Goal: Transaction & Acquisition: Purchase product/service

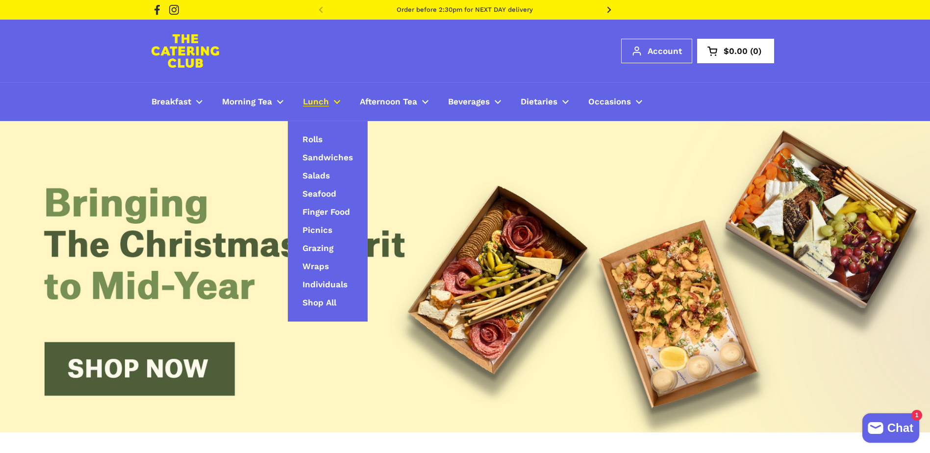
click at [320, 102] on span "Lunch" at bounding box center [316, 102] width 26 height 11
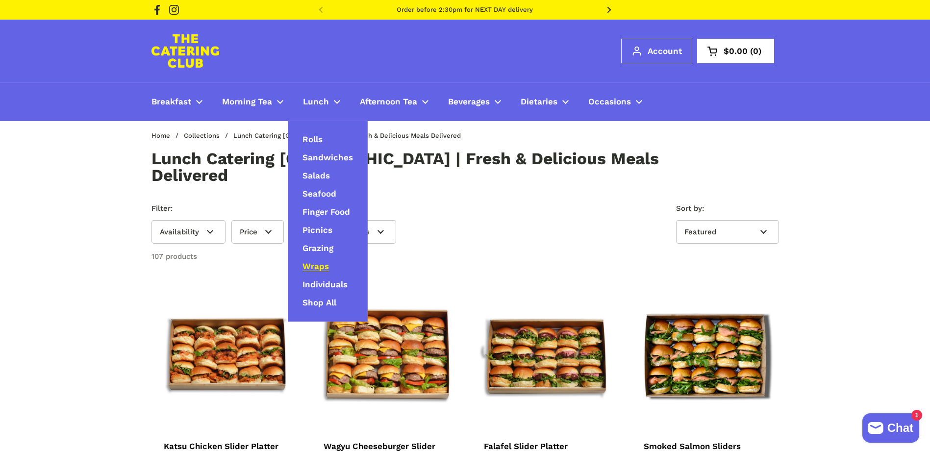
click at [324, 268] on span "Wraps" at bounding box center [316, 266] width 26 height 11
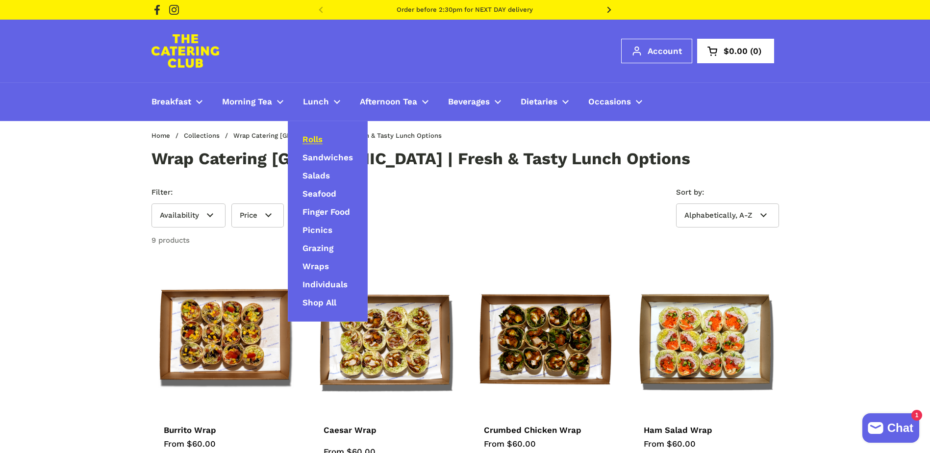
click at [317, 136] on span "Rolls" at bounding box center [313, 139] width 20 height 11
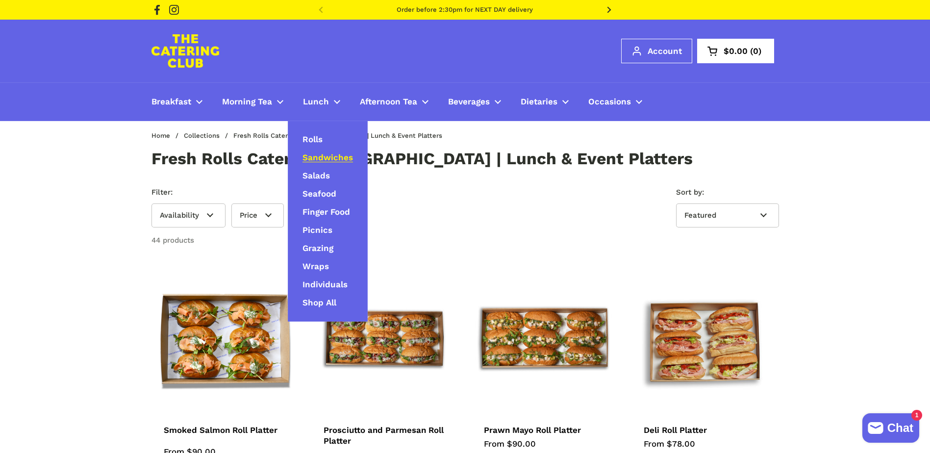
click at [316, 150] on link "Sandwiches" at bounding box center [328, 158] width 80 height 18
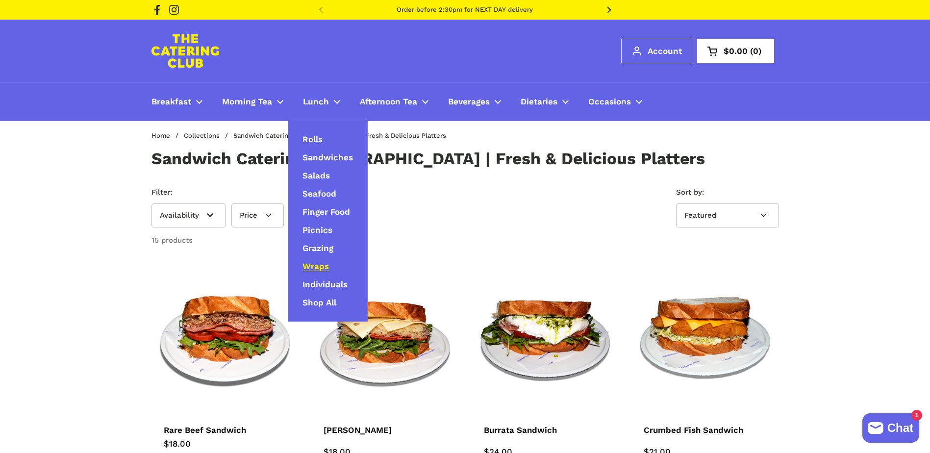
click at [316, 266] on span "Wraps" at bounding box center [316, 266] width 26 height 11
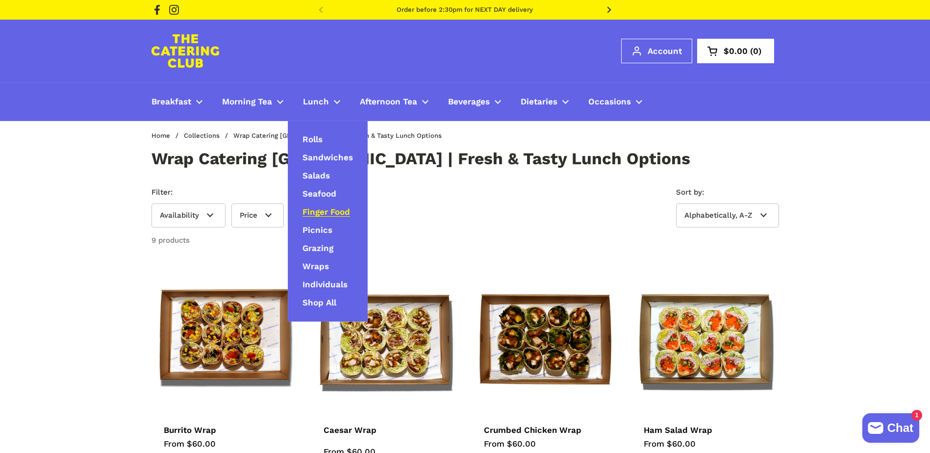
click at [316, 212] on span "Finger Food" at bounding box center [327, 212] width 48 height 11
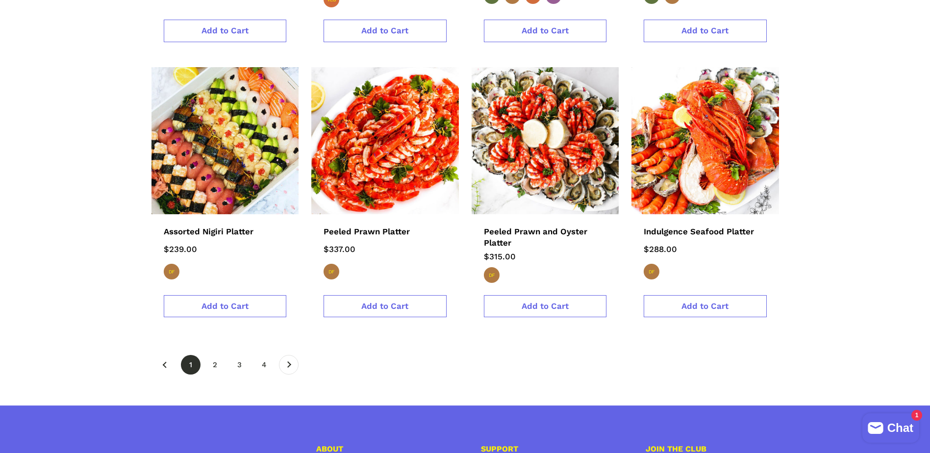
scroll to position [1726, 0]
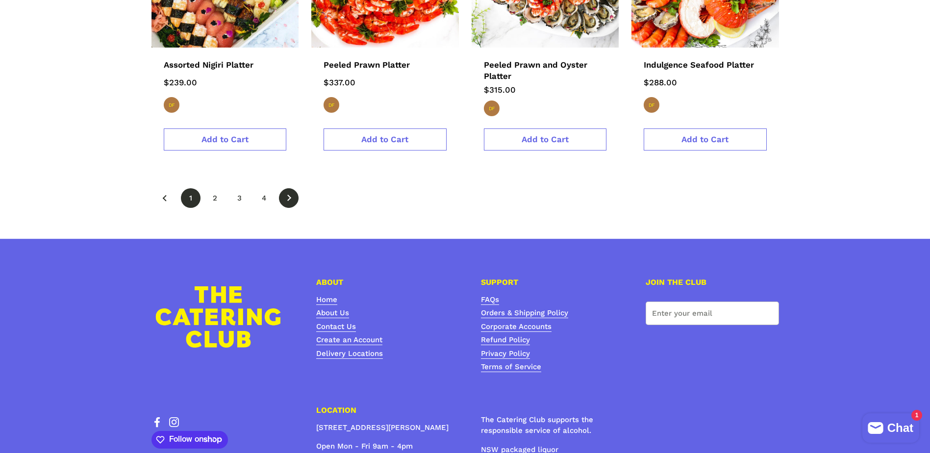
click at [290, 195] on icon at bounding box center [289, 197] width 4 height 4
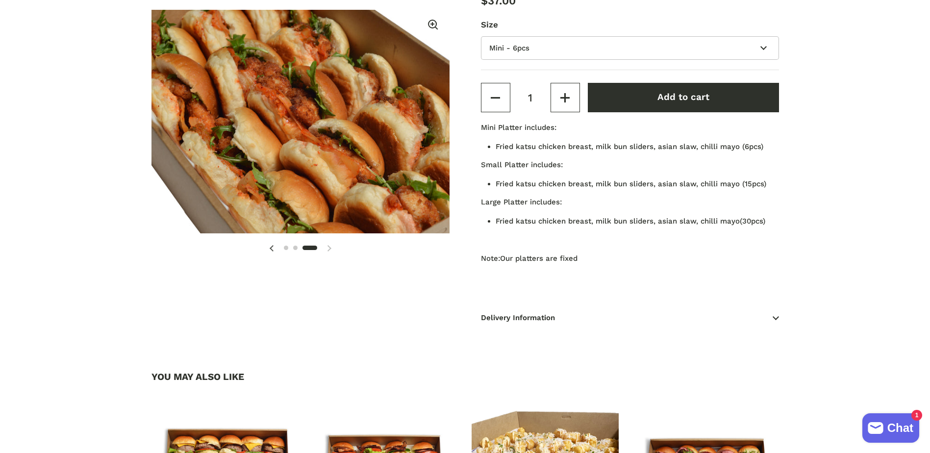
scroll to position [192, 0]
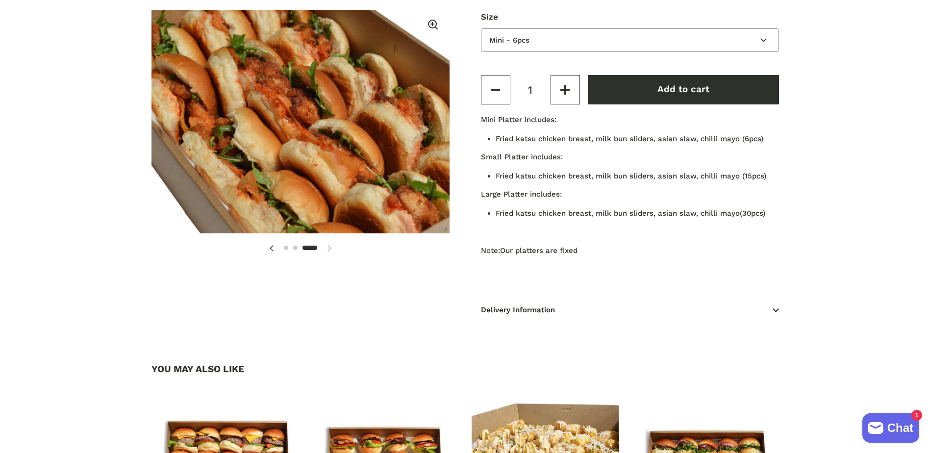
click at [535, 39] on select "Mini - 6pcs Small - 15pcs Large - 30pcs" at bounding box center [630, 40] width 298 height 24
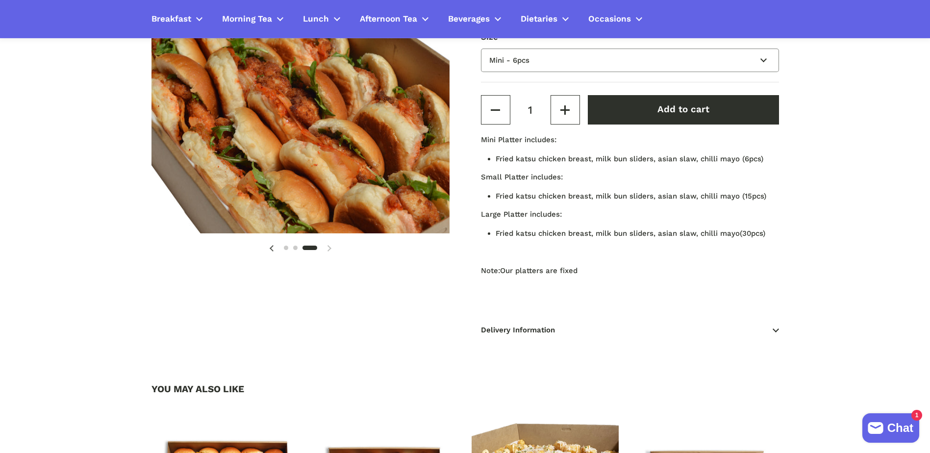
scroll to position [158, 0]
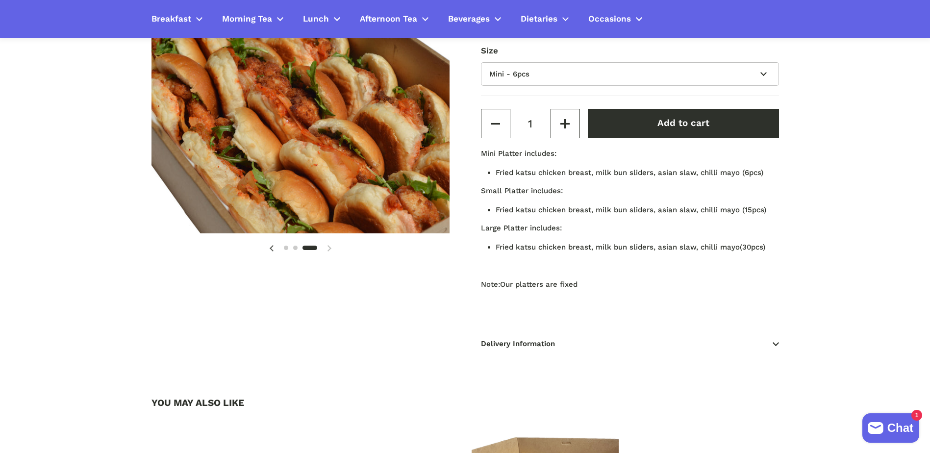
click at [332, 245] on div "3 / 3" at bounding box center [301, 248] width 298 height 20
click at [325, 247] on div "3 / 3" at bounding box center [301, 248] width 298 height 20
click at [272, 249] on icon at bounding box center [272, 248] width 4 height 6
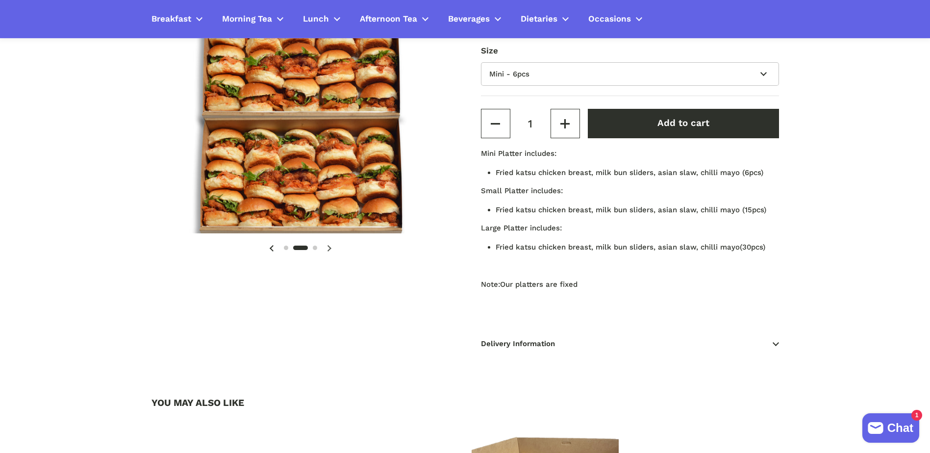
click at [272, 249] on icon at bounding box center [272, 248] width 4 height 6
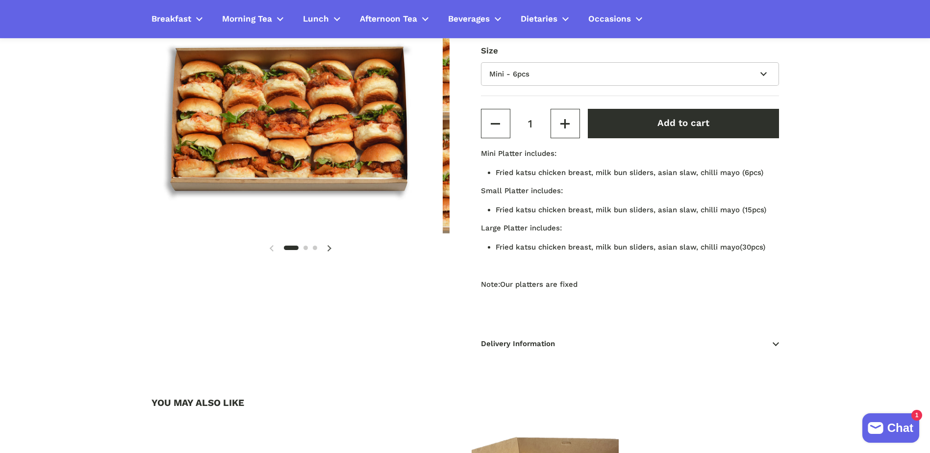
scroll to position [0, 0]
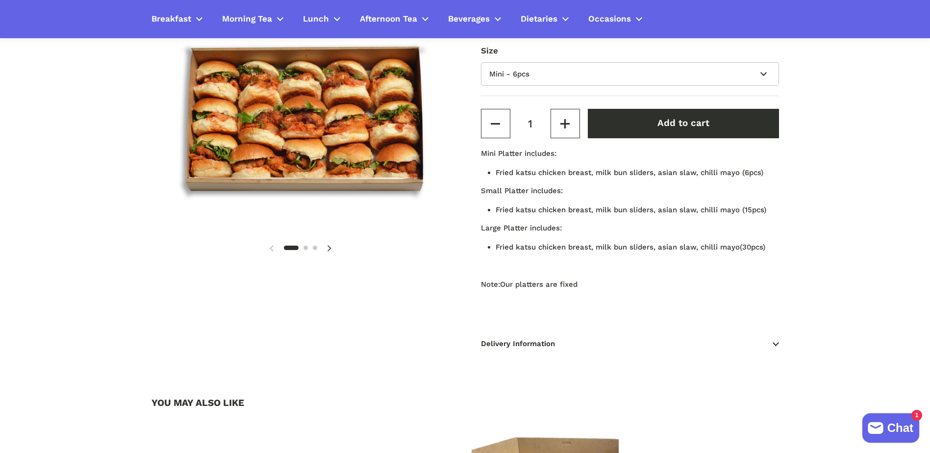
click at [272, 249] on div "1 / 3" at bounding box center [301, 248] width 298 height 20
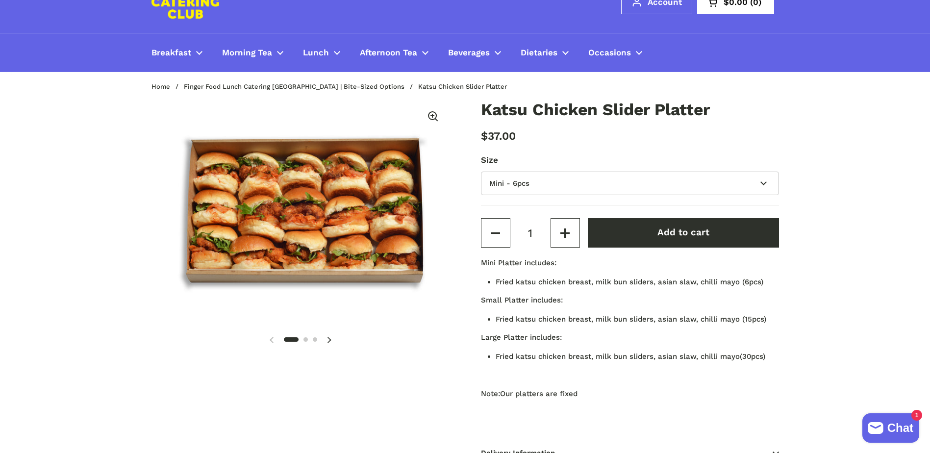
scroll to position [42, 0]
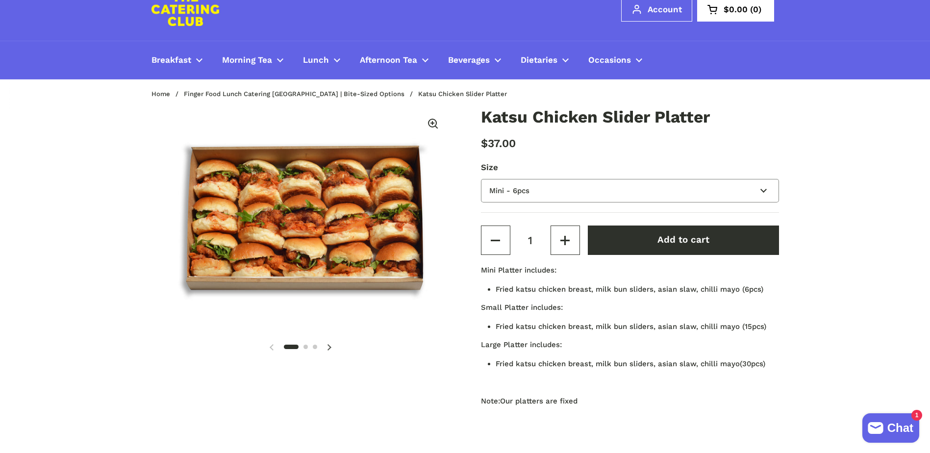
click at [535, 194] on select "Mini - 6pcs Small - 15pcs Large - 30pcs" at bounding box center [630, 191] width 298 height 24
click at [481, 179] on select "Mini - 6pcs Small - 15pcs Large - 30pcs" at bounding box center [630, 191] width 298 height 24
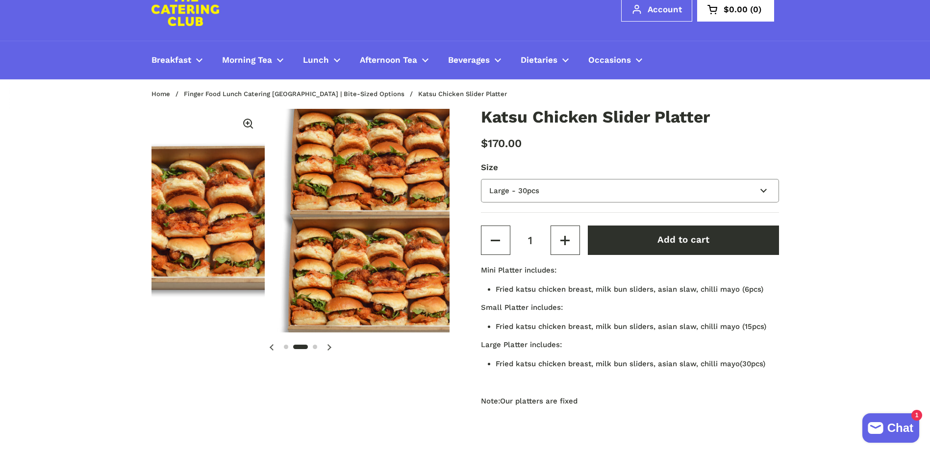
scroll to position [0, 307]
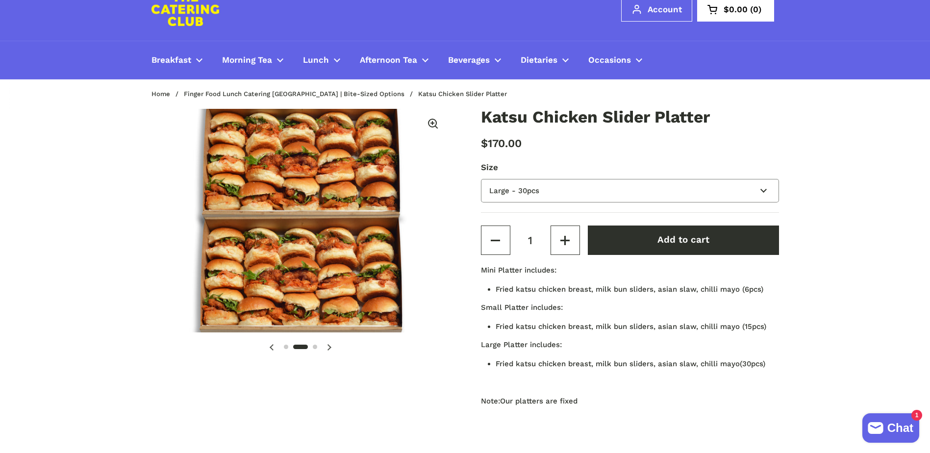
click at [539, 188] on select "Mini - 6pcs Small - 15pcs Large - 30pcs" at bounding box center [630, 191] width 298 height 24
select select "Mini - 6pcs"
click at [481, 179] on select "Mini - 6pcs Small - 15pcs Large - 30pcs" at bounding box center [630, 191] width 298 height 24
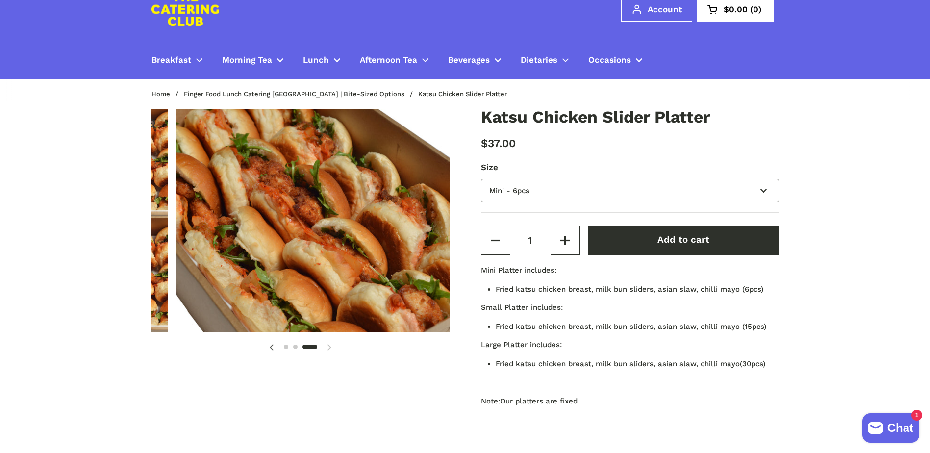
scroll to position [0, 614]
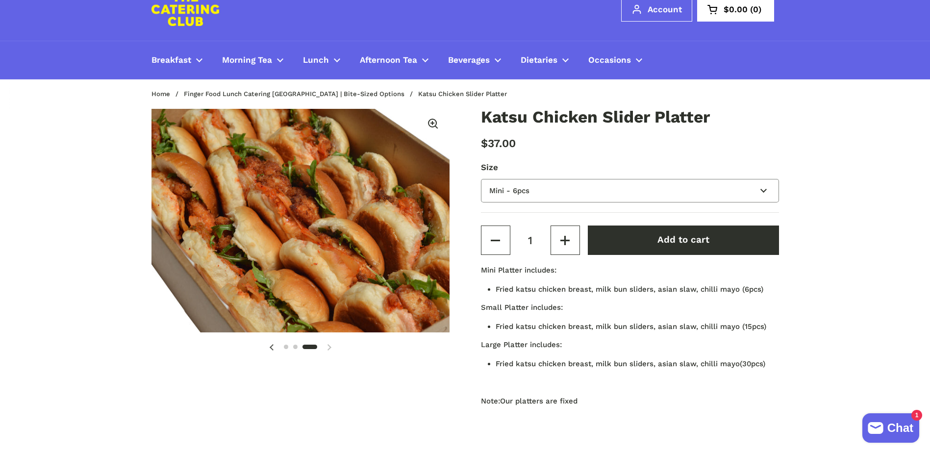
click at [522, 191] on select "Mini - 6pcs Small - 15pcs Large - 30pcs" at bounding box center [630, 191] width 298 height 24
drag, startPoint x: 535, startPoint y: 187, endPoint x: 537, endPoint y: 182, distance: 5.3
click at [535, 187] on select "Mini - 6pcs Small - 15pcs Large - 30pcs" at bounding box center [630, 191] width 298 height 24
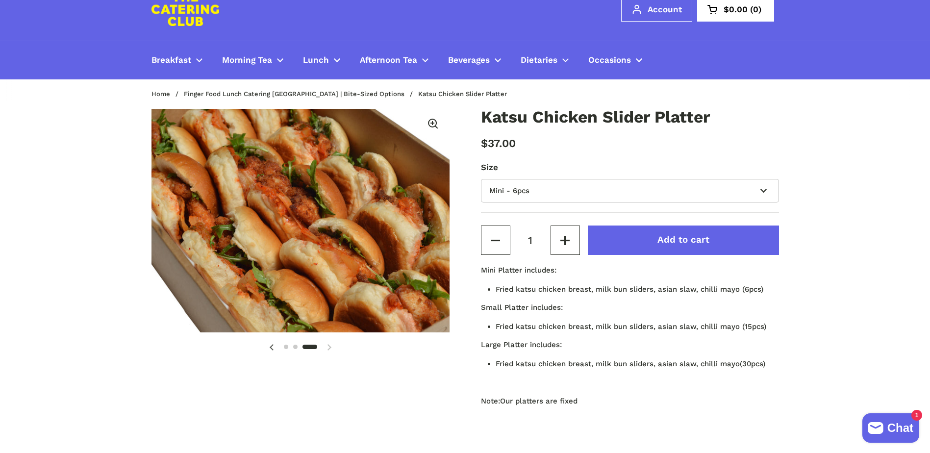
click at [617, 227] on button "Add to cart" at bounding box center [683, 240] width 191 height 29
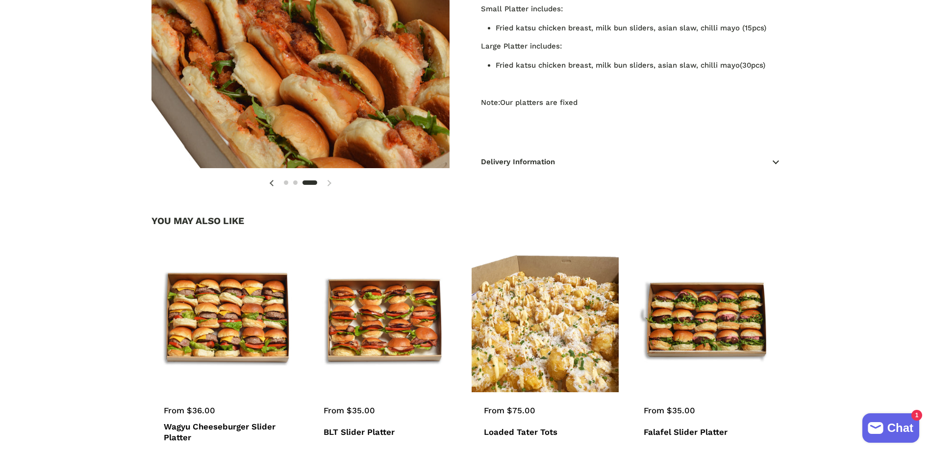
scroll to position [345, 0]
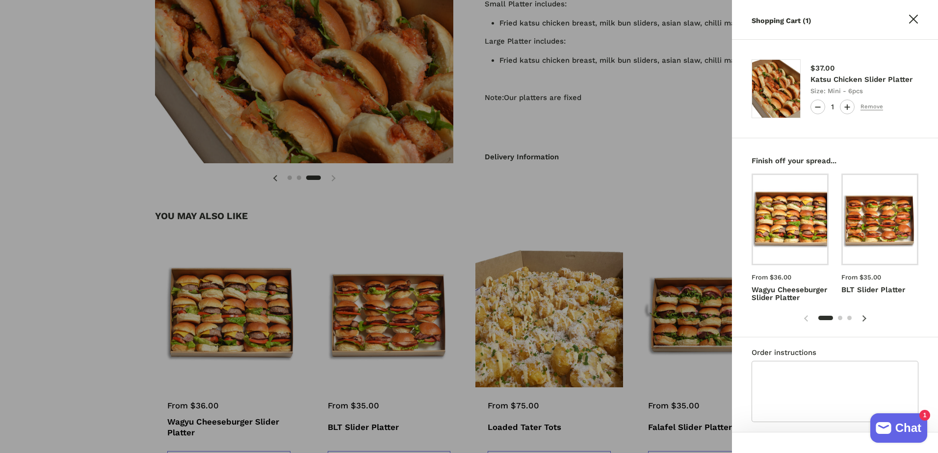
click at [79, 318] on div at bounding box center [469, 226] width 938 height 453
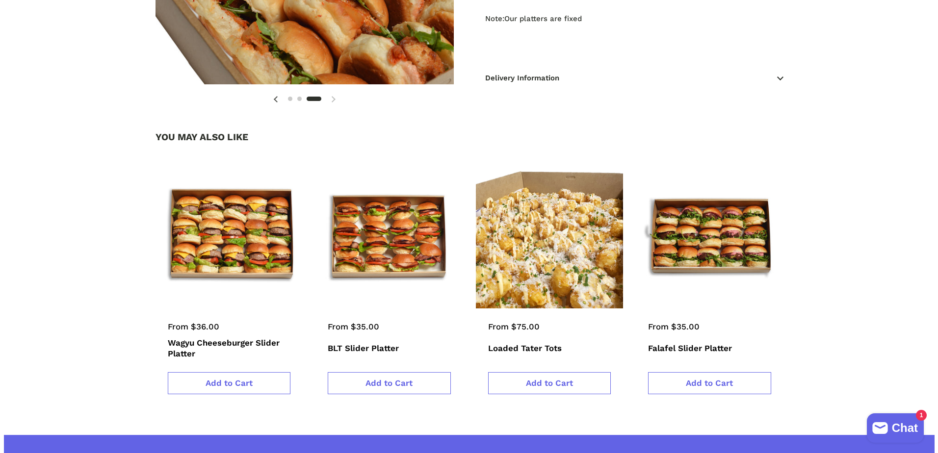
scroll to position [462, 0]
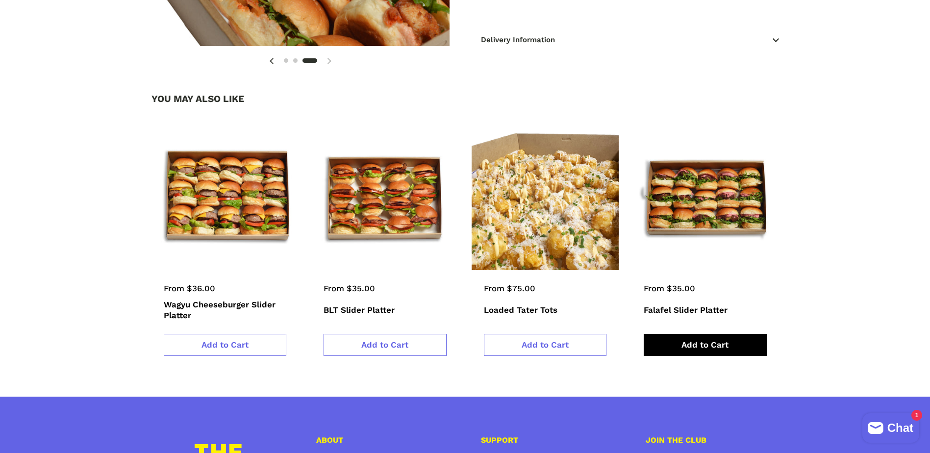
click at [687, 343] on span "Add to Cart" at bounding box center [705, 345] width 47 height 10
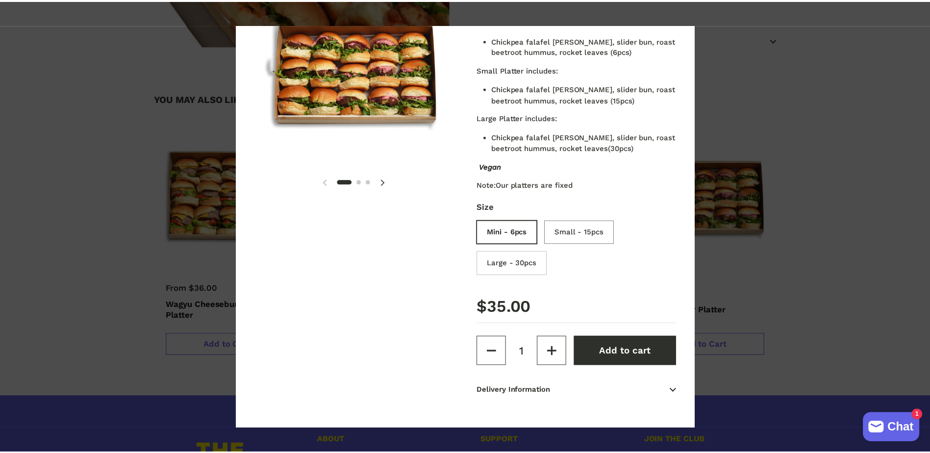
scroll to position [78, 0]
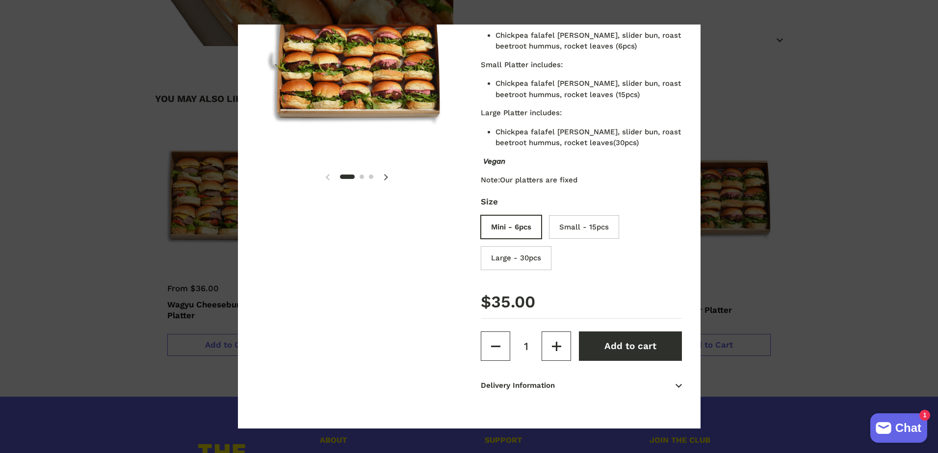
click at [634, 344] on span "Add to cart" at bounding box center [630, 346] width 52 height 11
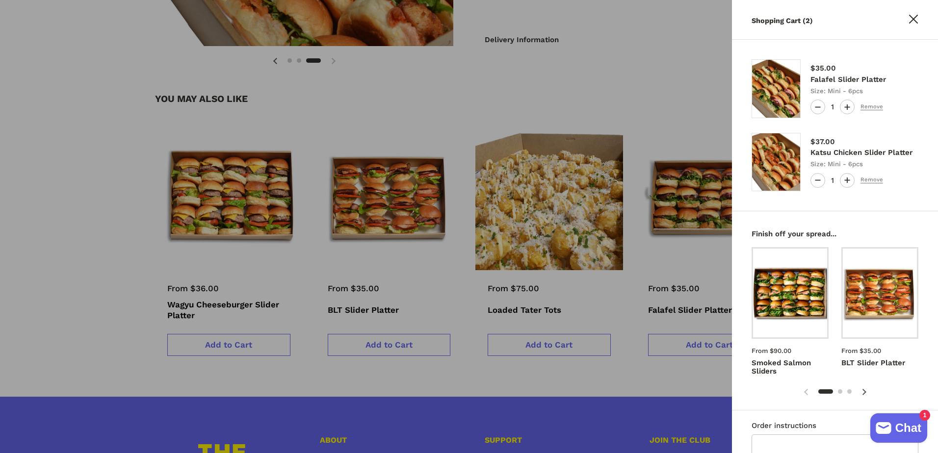
click at [69, 281] on div at bounding box center [469, 226] width 938 height 453
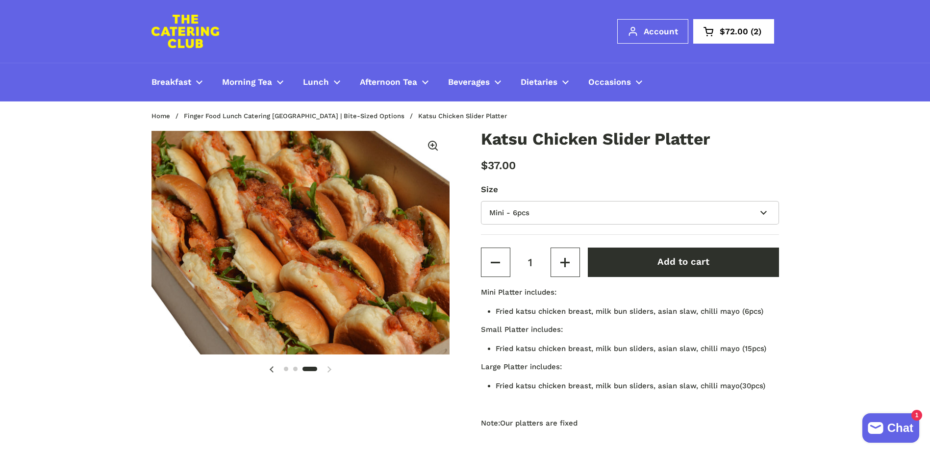
scroll to position [0, 0]
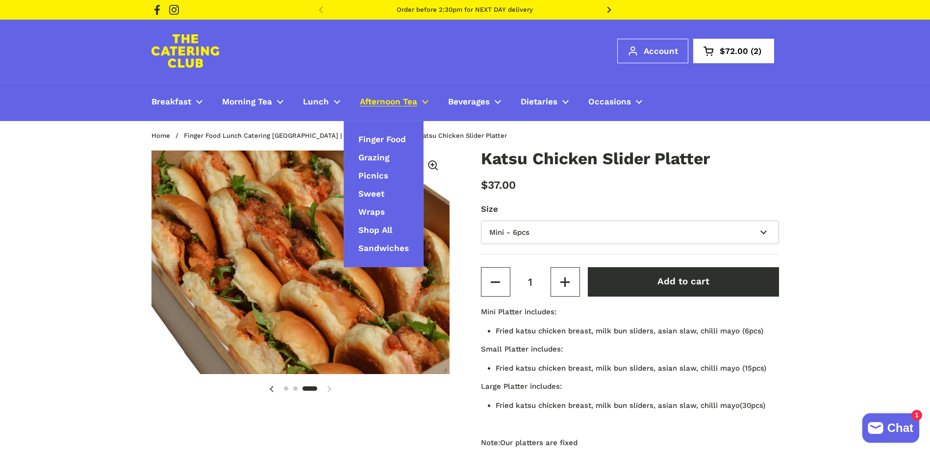
click at [383, 101] on span "Afternoon Tea" at bounding box center [388, 102] width 57 height 11
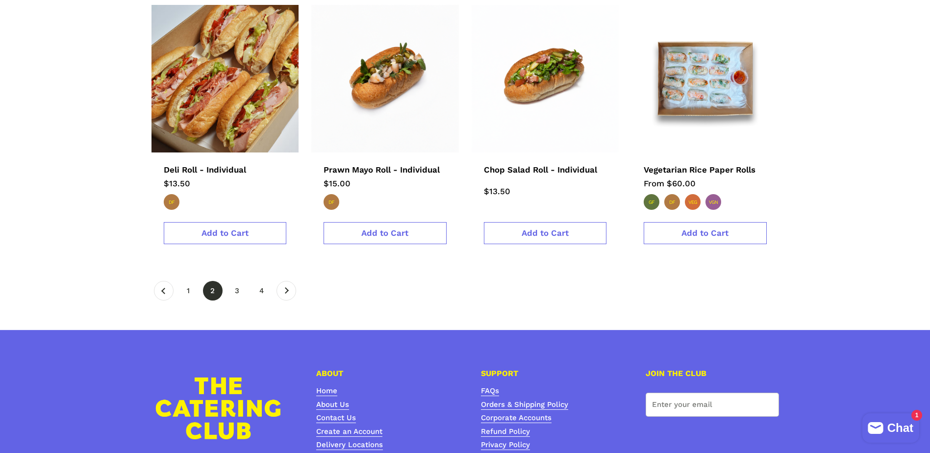
scroll to position [1631, 0]
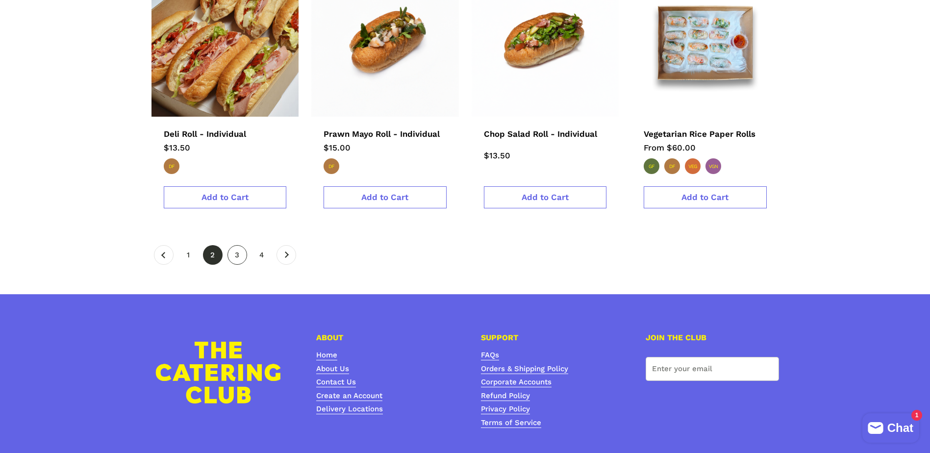
click at [237, 245] on link "page 3" at bounding box center [238, 255] width 20 height 20
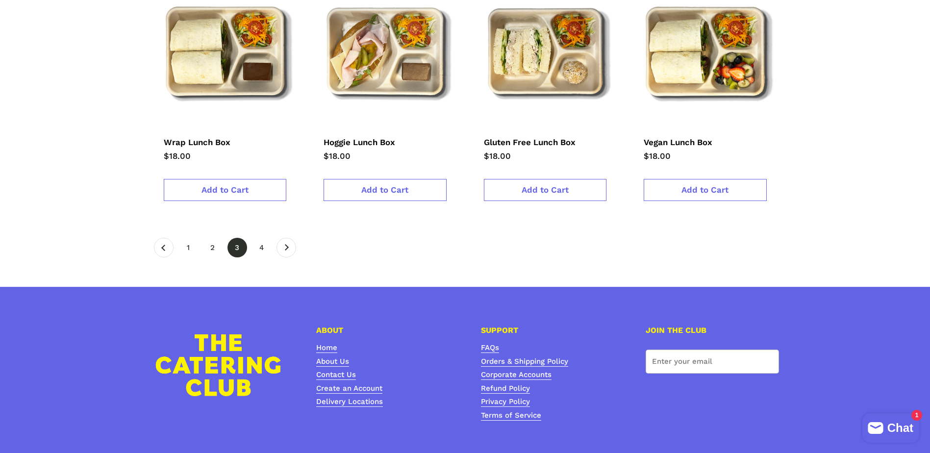
scroll to position [1669, 0]
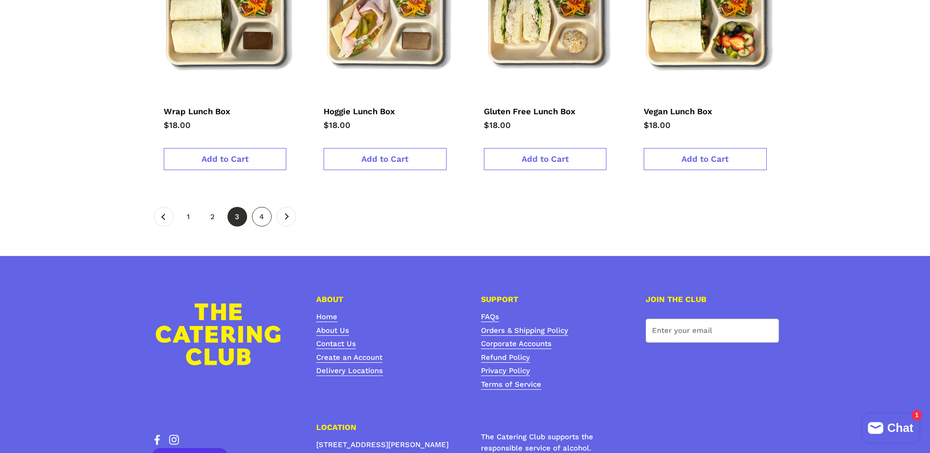
click at [268, 207] on link "page 4" at bounding box center [262, 217] width 20 height 20
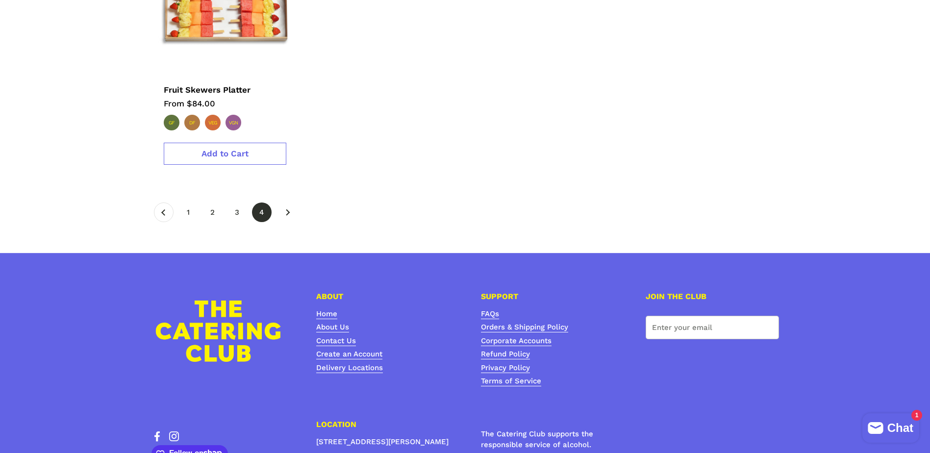
scroll to position [359, 0]
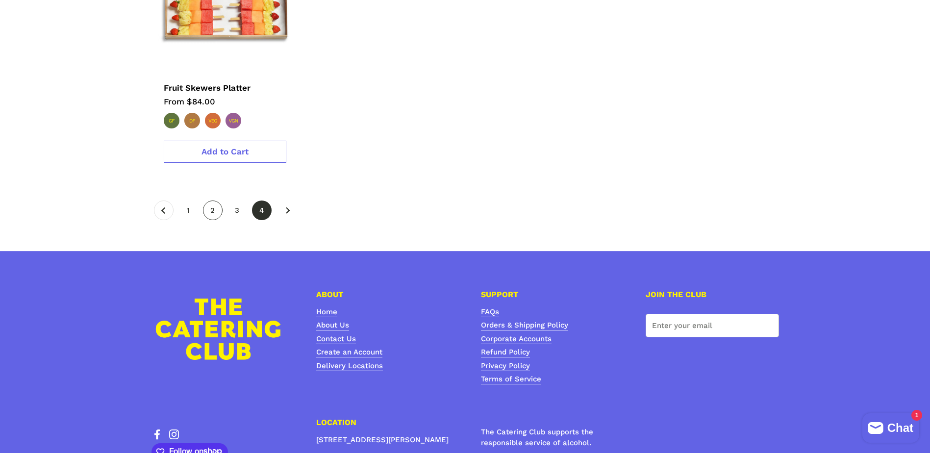
click at [212, 201] on link "page 2" at bounding box center [213, 211] width 20 height 20
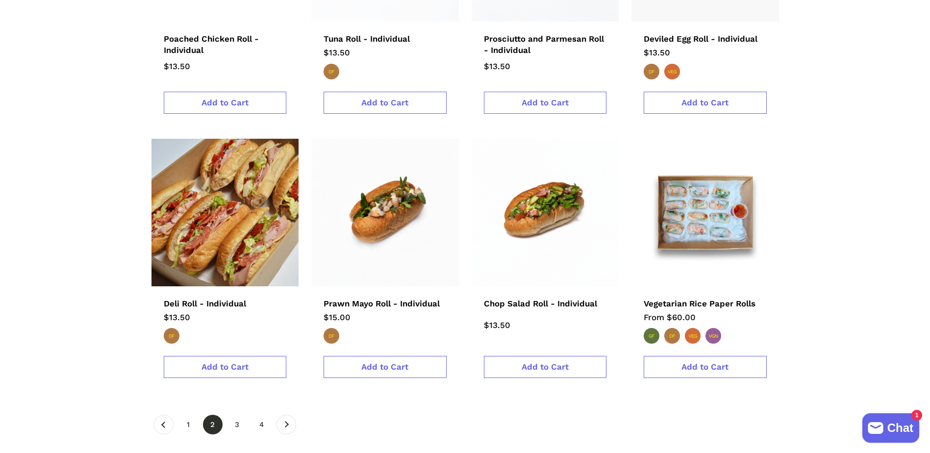
scroll to position [1784, 0]
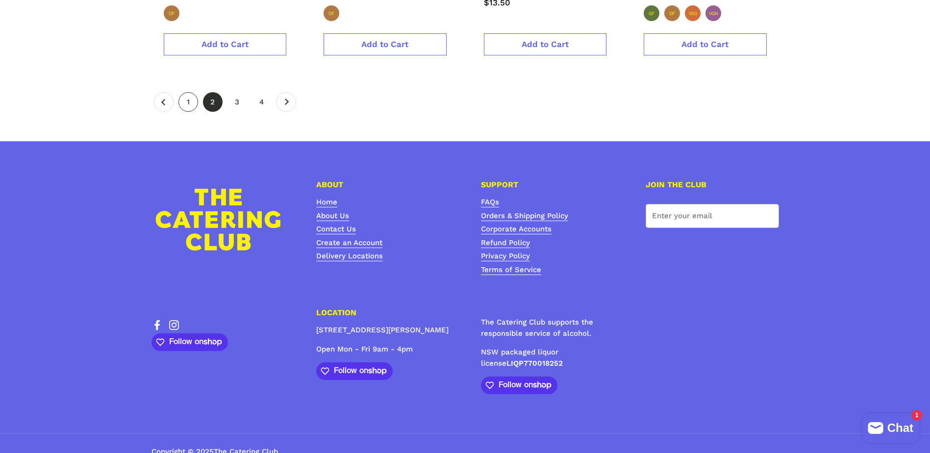
click at [196, 92] on link "page 1" at bounding box center [189, 102] width 20 height 20
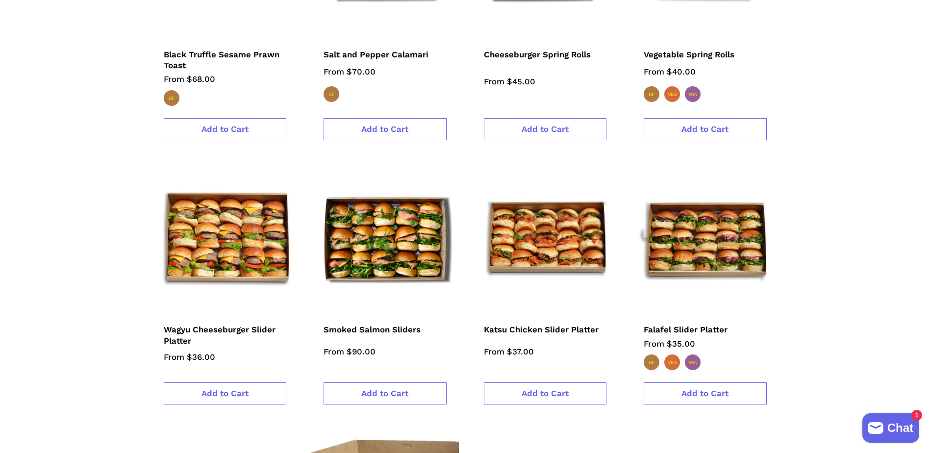
scroll to position [694, 0]
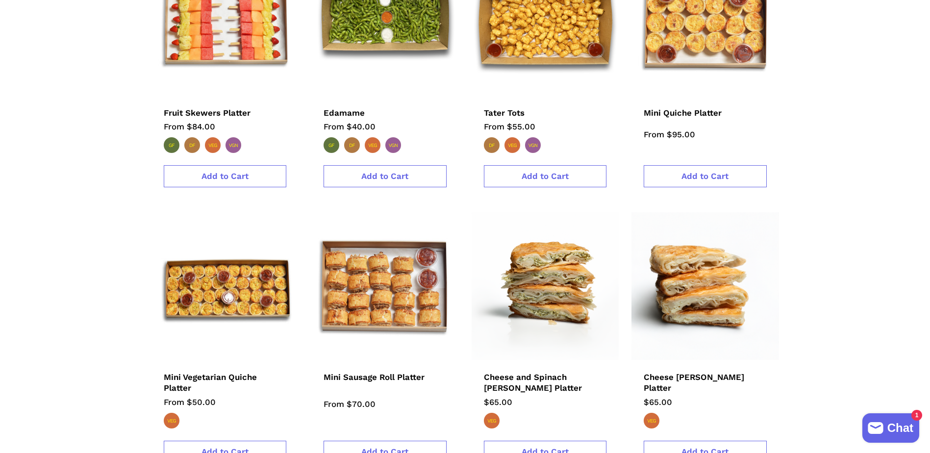
scroll to position [1437, 0]
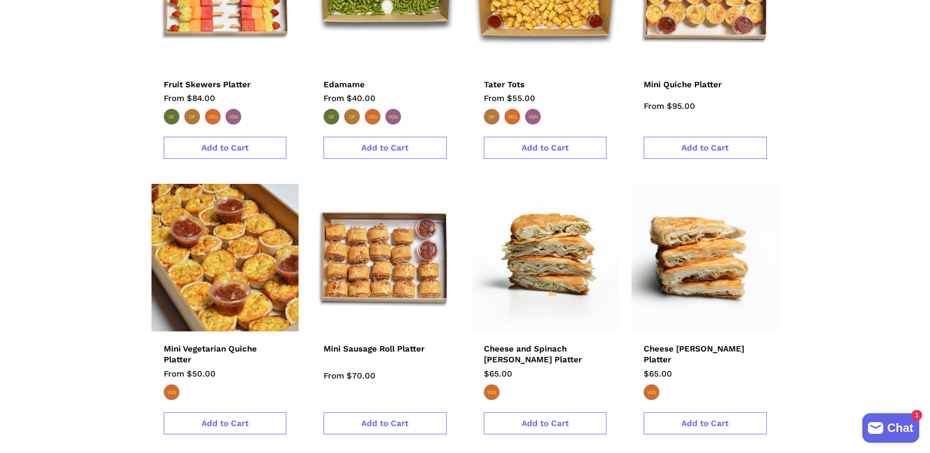
click at [238, 260] on img at bounding box center [225, 258] width 162 height 162
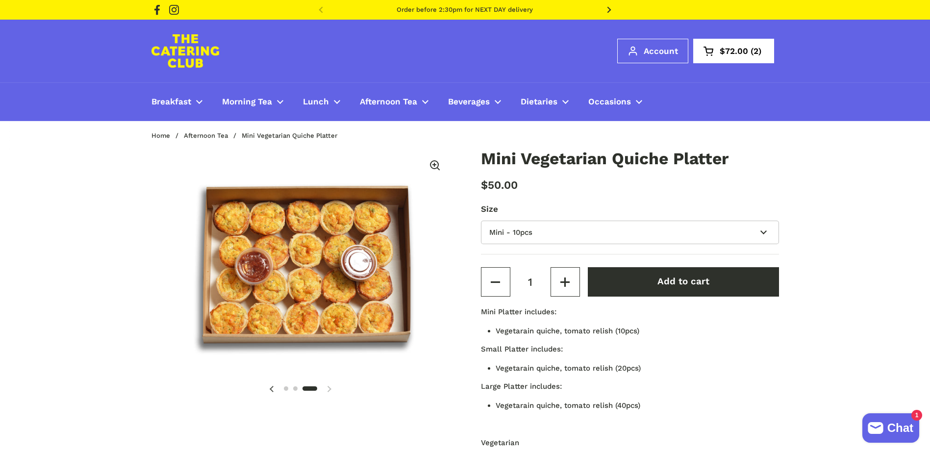
scroll to position [0, 614]
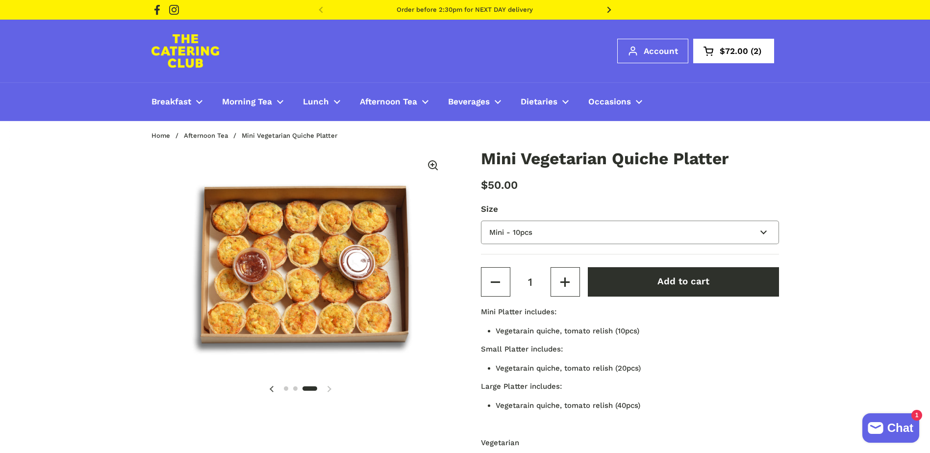
click at [522, 239] on select "Mini - 10pcs Small - 20pcs Large - 40pcs" at bounding box center [630, 233] width 298 height 24
click at [534, 235] on select "Mini - 10pcs Small - 20pcs Large - 40pcs" at bounding box center [630, 233] width 298 height 24
click at [542, 231] on select "Mini - 10pcs Small - 20pcs Large - 40pcs" at bounding box center [630, 233] width 298 height 24
click at [498, 206] on label "Size" at bounding box center [630, 209] width 298 height 12
click at [498, 221] on select "Mini - 10pcs Small - 20pcs Large - 40pcs" at bounding box center [630, 233] width 298 height 24
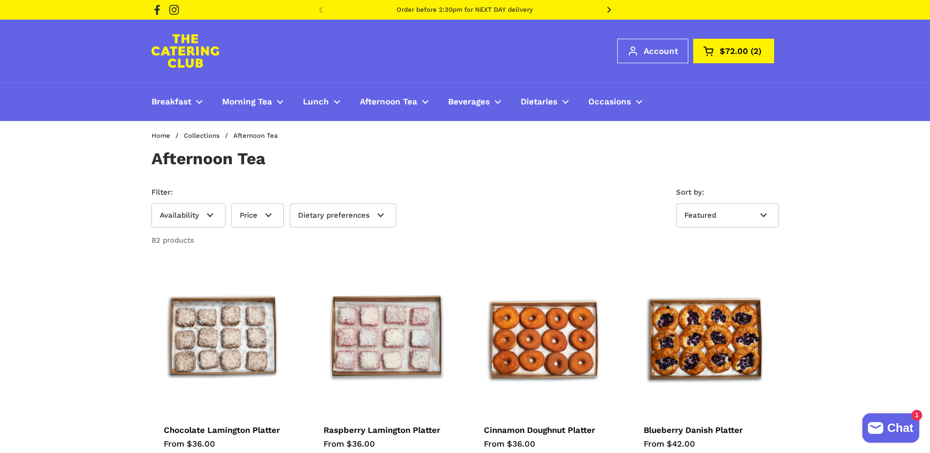
click at [732, 48] on span "$72.00" at bounding box center [734, 51] width 28 height 8
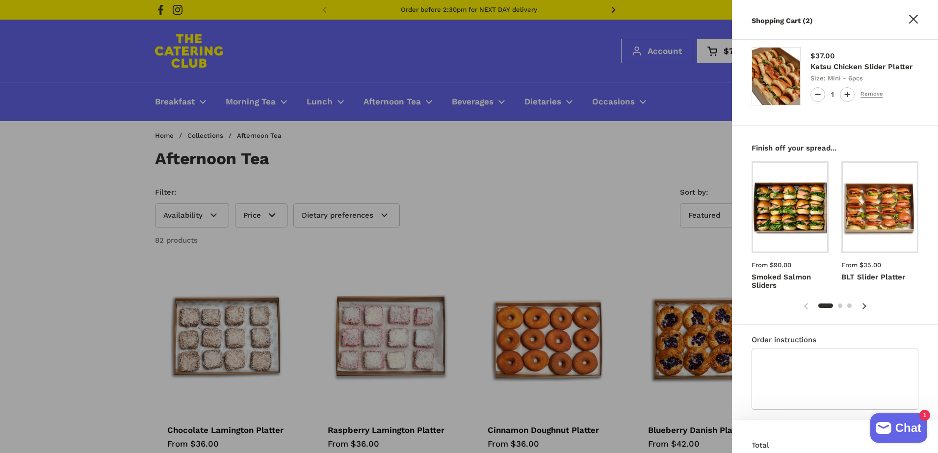
scroll to position [93, 0]
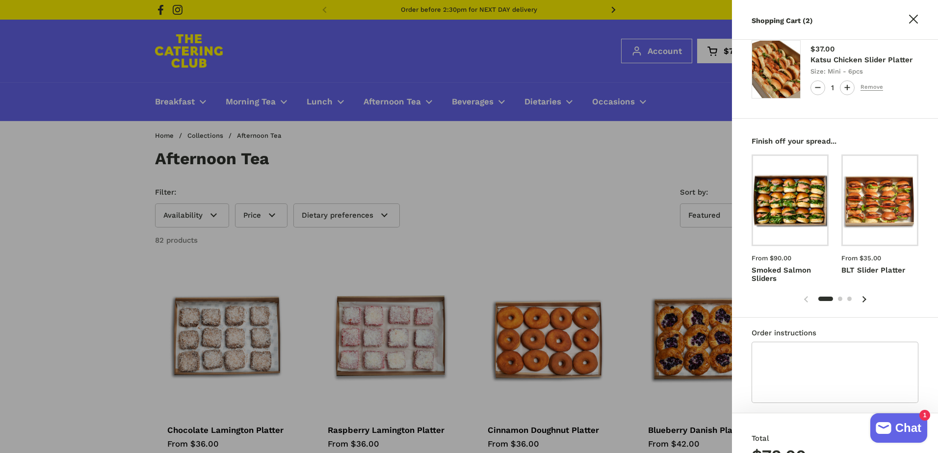
click at [866, 297] on icon at bounding box center [864, 299] width 4 height 6
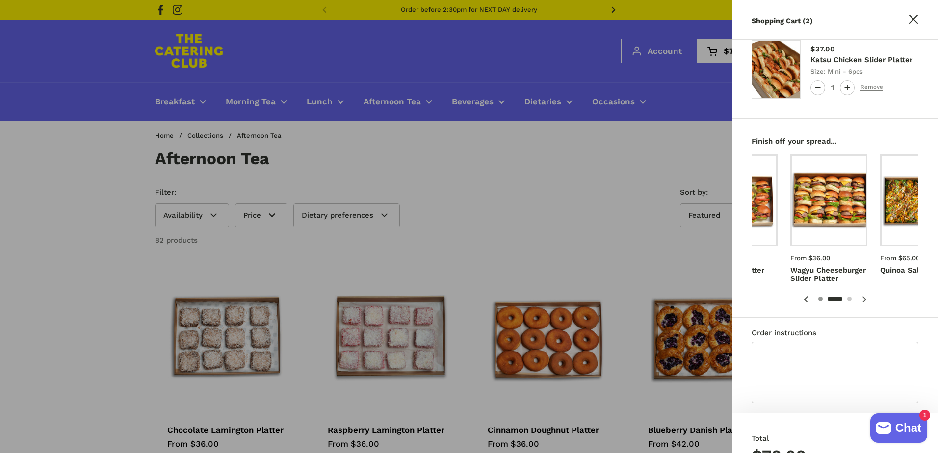
scroll to position [0, 180]
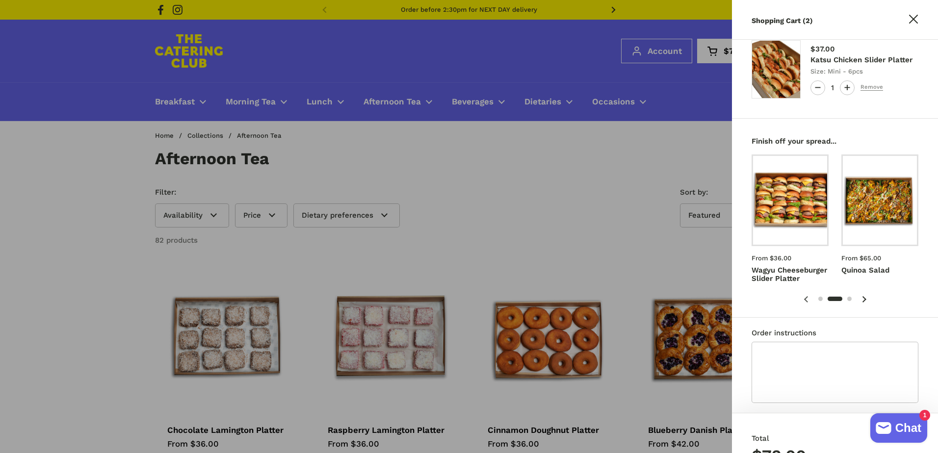
click at [863, 305] on span at bounding box center [864, 299] width 20 height 20
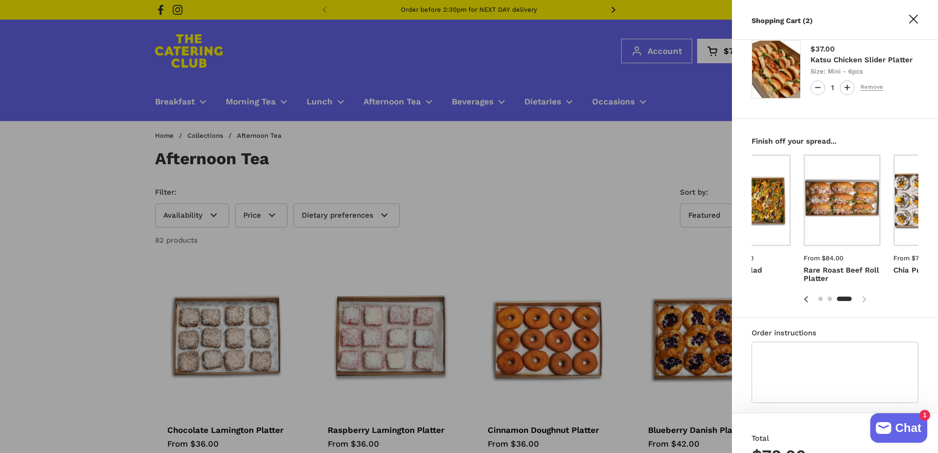
scroll to position [0, 359]
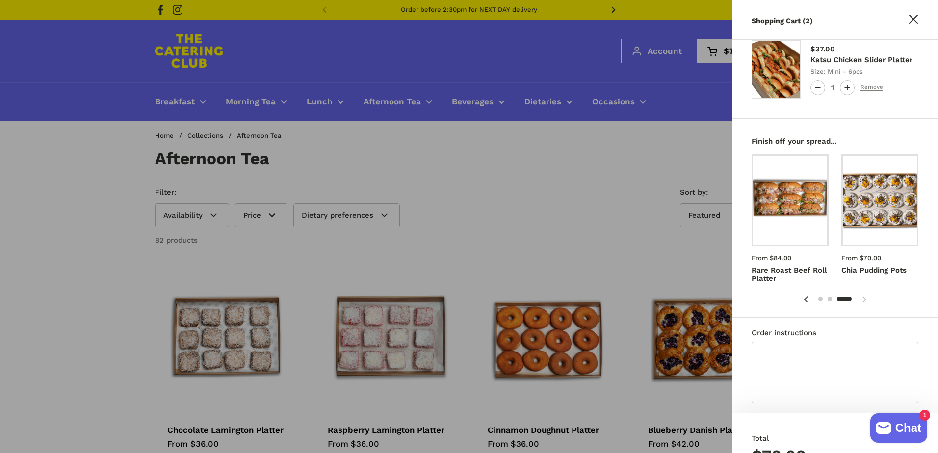
click at [863, 305] on div "3 / 3" at bounding box center [834, 299] width 167 height 20
click at [863, 302] on div "3 / 3" at bounding box center [834, 299] width 167 height 20
click at [811, 299] on span at bounding box center [806, 299] width 20 height 20
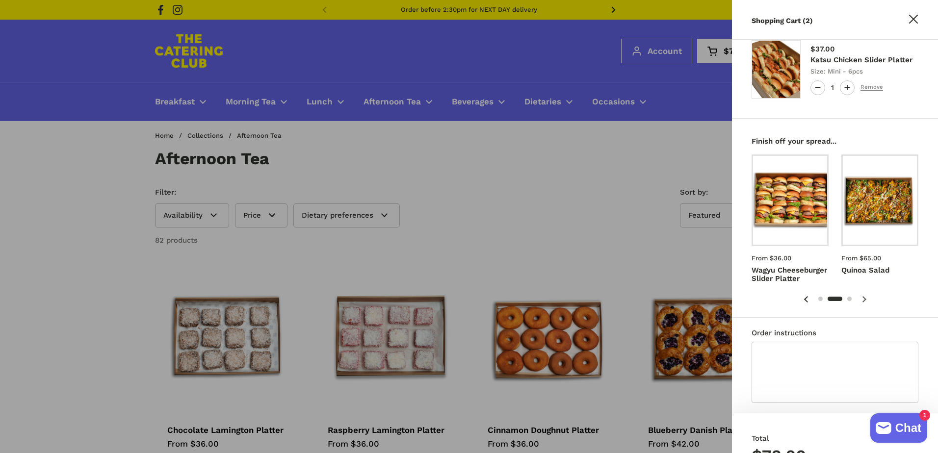
click at [811, 299] on span at bounding box center [806, 299] width 20 height 20
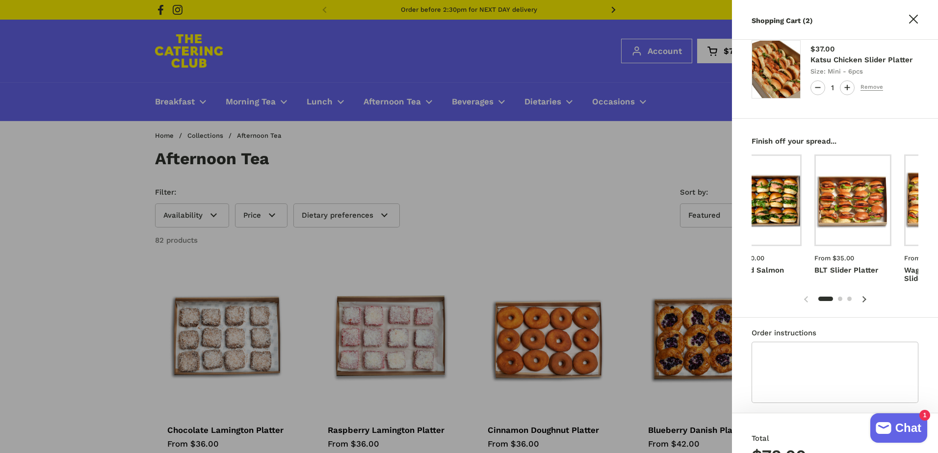
scroll to position [0, 0]
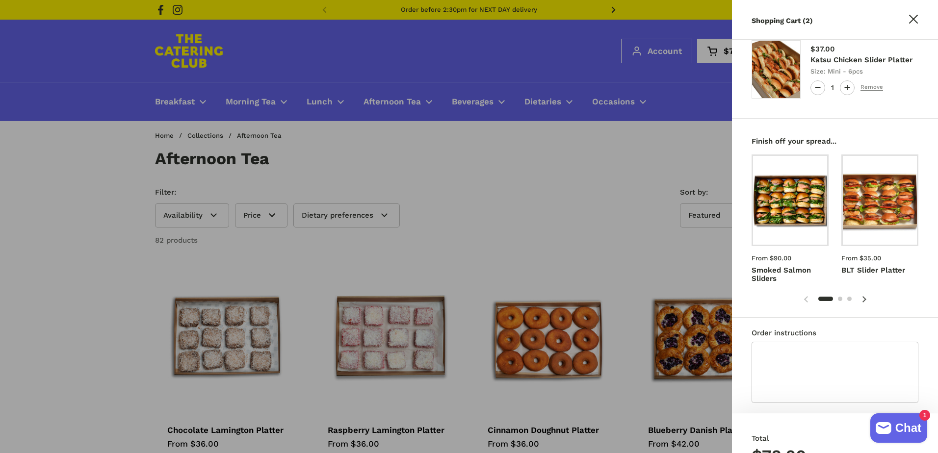
click at [892, 210] on img at bounding box center [879, 201] width 81 height 98
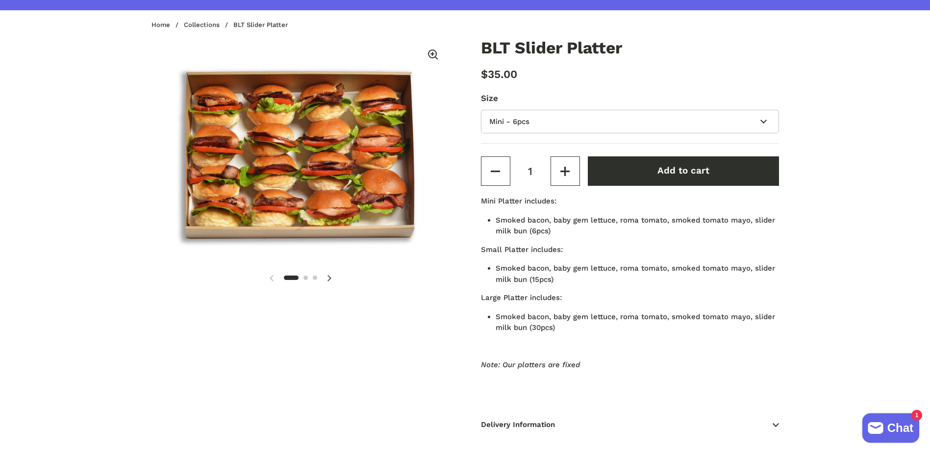
scroll to position [118, 0]
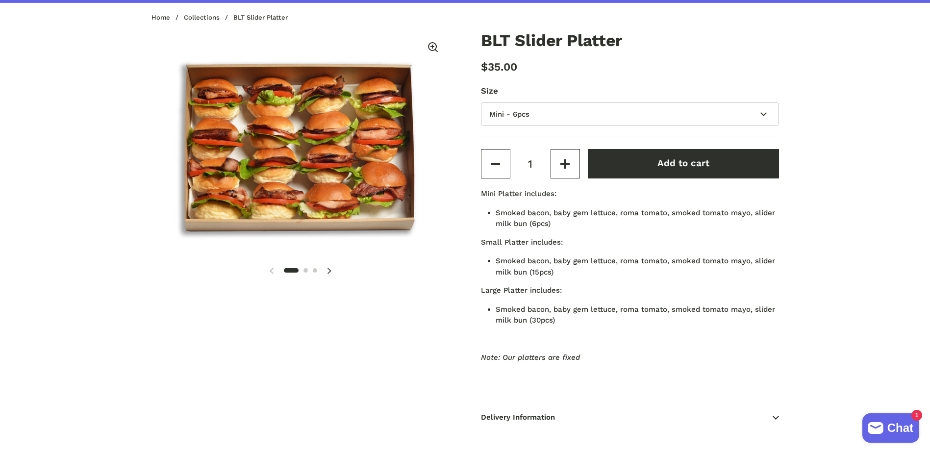
click at [526, 211] on li "Smoked bacon, baby gem lettuce, roma tomato, smoked tomato mayo, slider milk bu…" at bounding box center [637, 218] width 283 height 22
drag, startPoint x: 526, startPoint y: 211, endPoint x: 528, endPoint y: 217, distance: 6.2
click at [528, 217] on li "Smoked bacon, baby gem lettuce, roma tomato, smoked tomato mayo, slider milk bu…" at bounding box center [637, 218] width 283 height 22
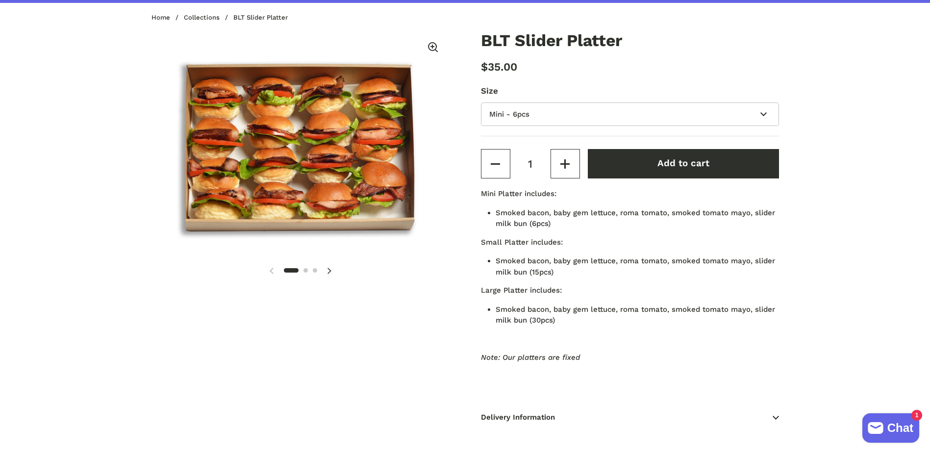
click at [543, 262] on li "Smoked bacon, baby gem lettuce, roma tomato, smoked tomato mayo, slider milk bu…" at bounding box center [637, 267] width 283 height 22
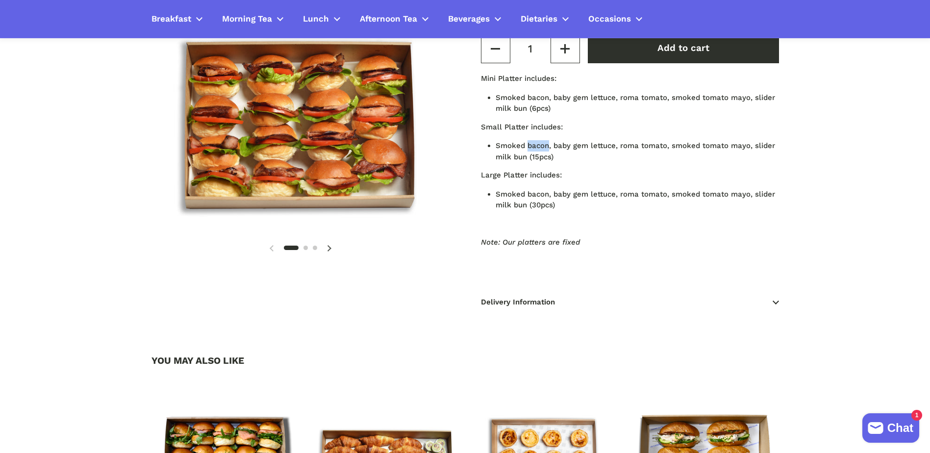
scroll to position [127, 0]
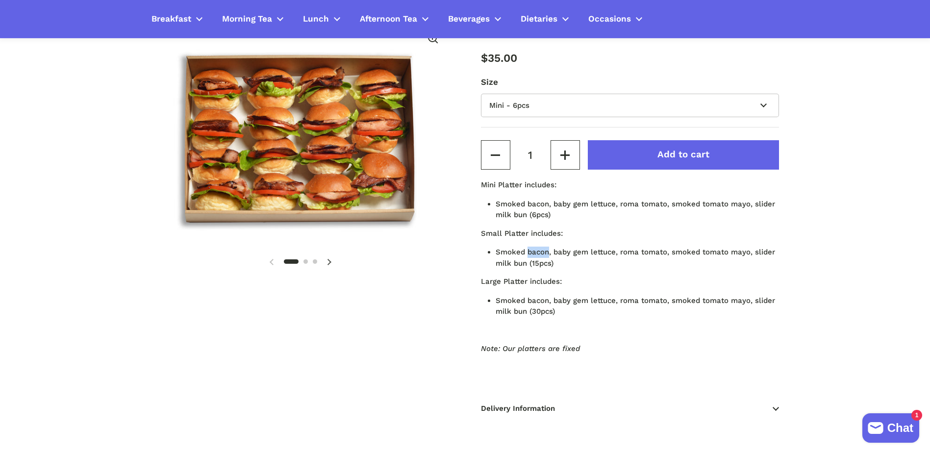
click at [625, 148] on button "Add to cart" at bounding box center [683, 154] width 191 height 29
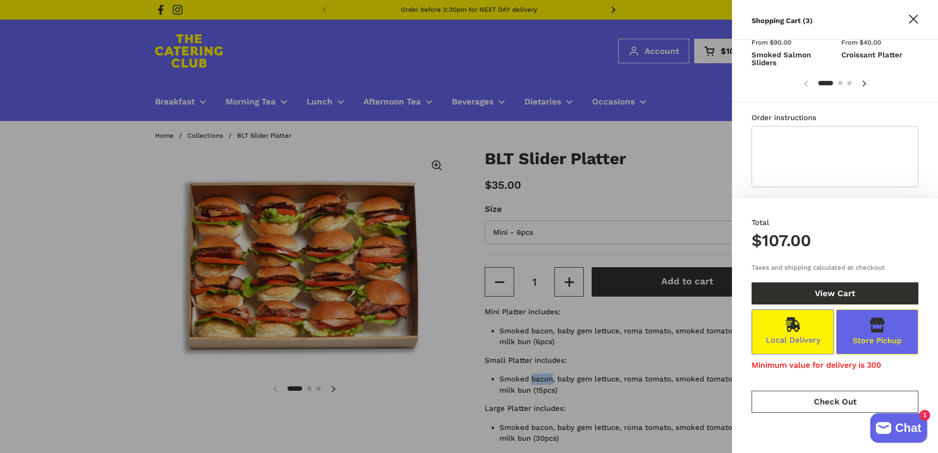
scroll to position [428, 0]
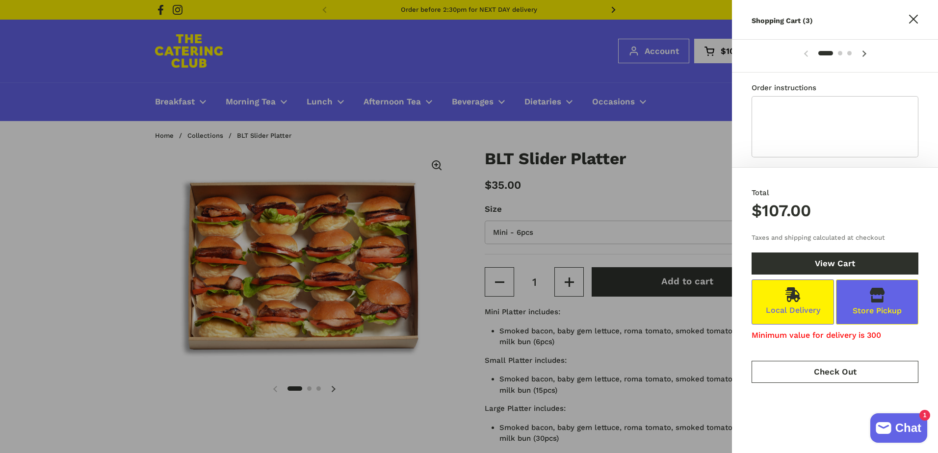
click at [873, 330] on div "Minimum value for delivery is 300" at bounding box center [834, 336] width 167 height 12
click at [869, 330] on div "Minimum value for delivery is 300" at bounding box center [834, 336] width 167 height 12
click at [879, 305] on div "Store Pickup" at bounding box center [876, 311] width 49 height 12
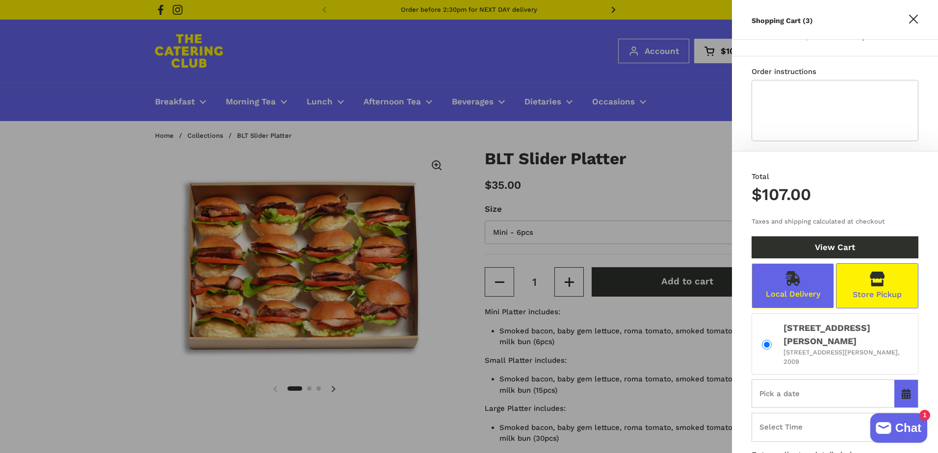
radio input "true"
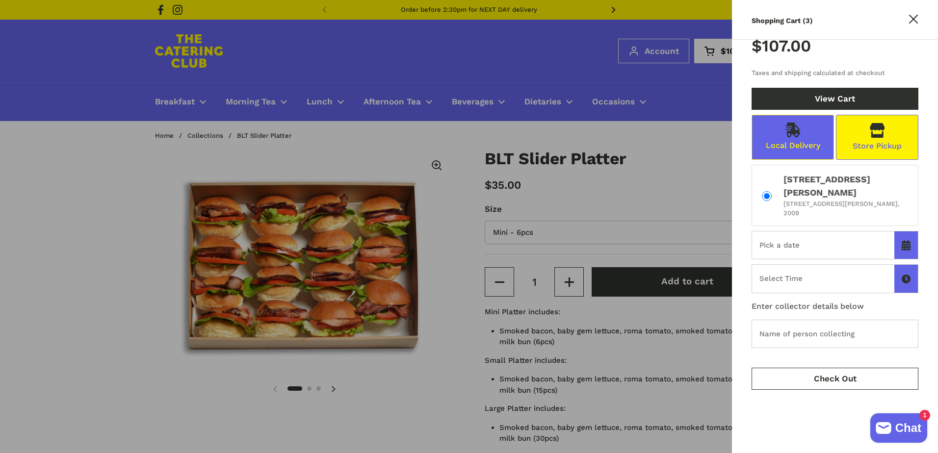
click at [783, 153] on div "Local Delivery" at bounding box center [792, 137] width 82 height 45
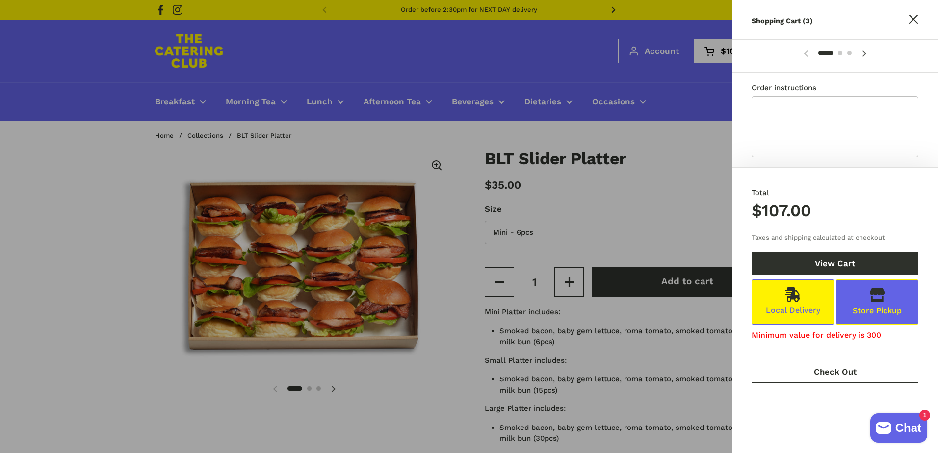
click at [646, 197] on div at bounding box center [469, 226] width 938 height 453
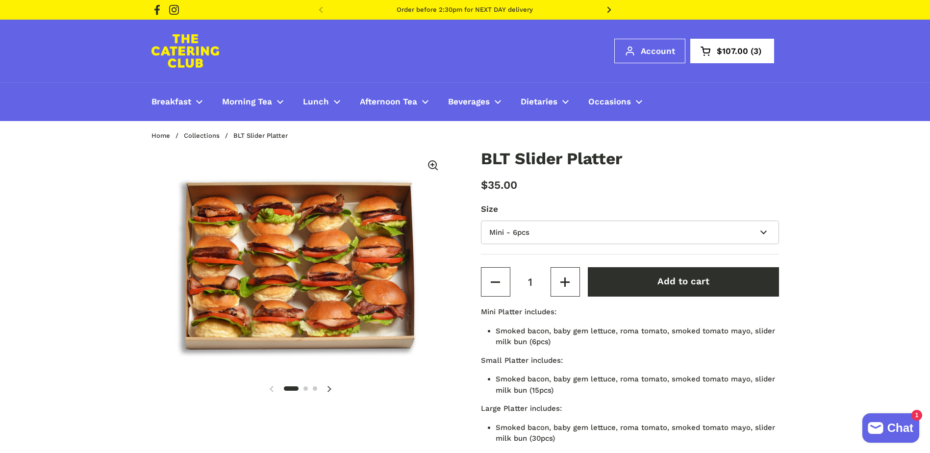
click at [470, 13] on link "Order before 2:30pm for NEXT DAY delivery" at bounding box center [465, 9] width 136 height 7
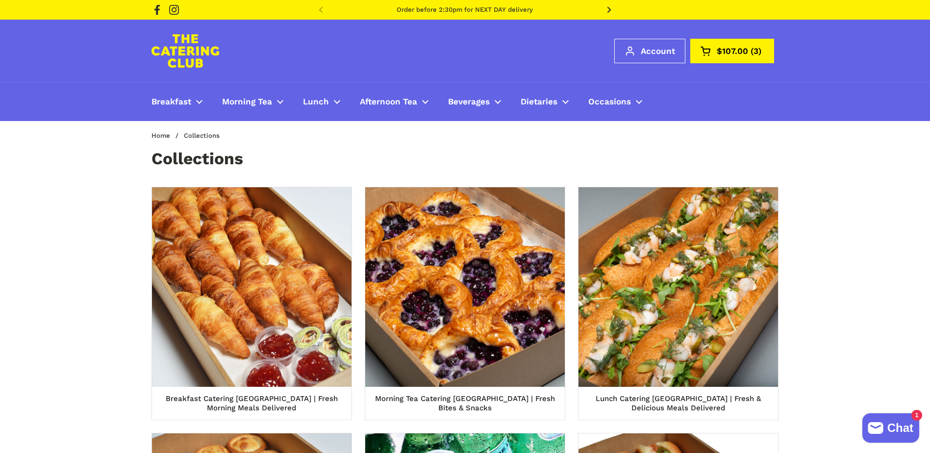
click at [722, 57] on link "Open cart $107.00 3" at bounding box center [733, 51] width 84 height 25
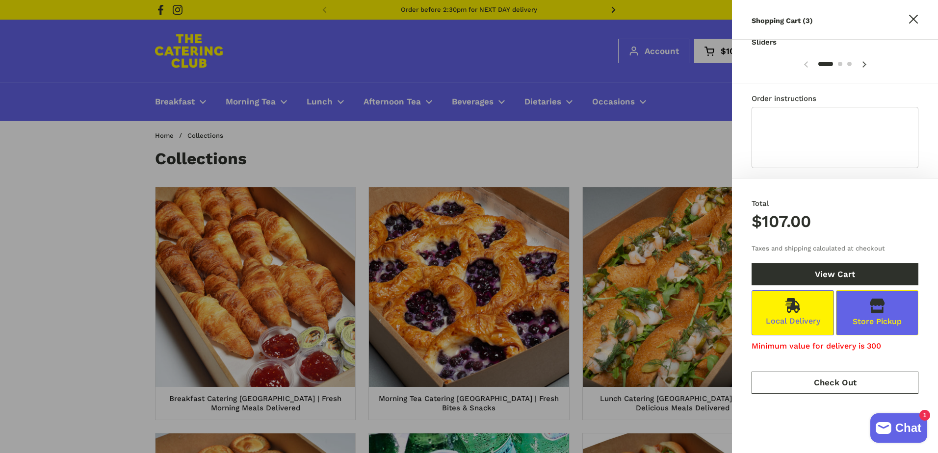
scroll to position [434, 0]
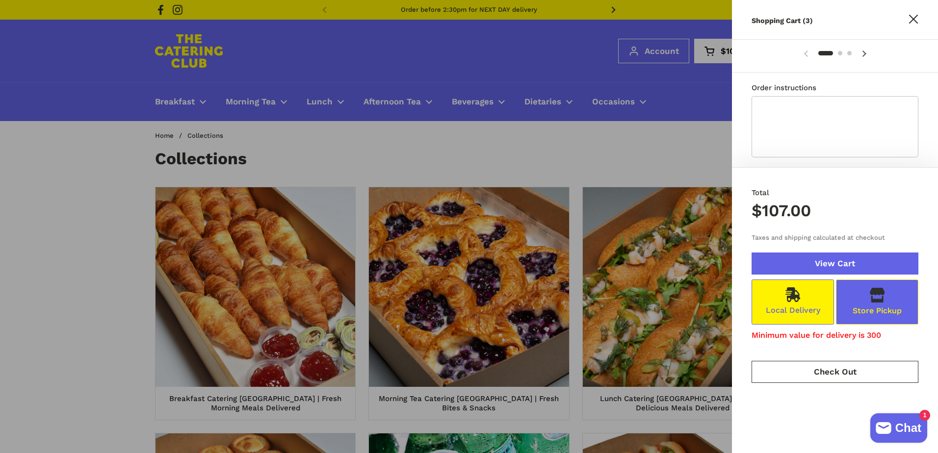
click at [806, 253] on link "View Cart" at bounding box center [834, 264] width 167 height 22
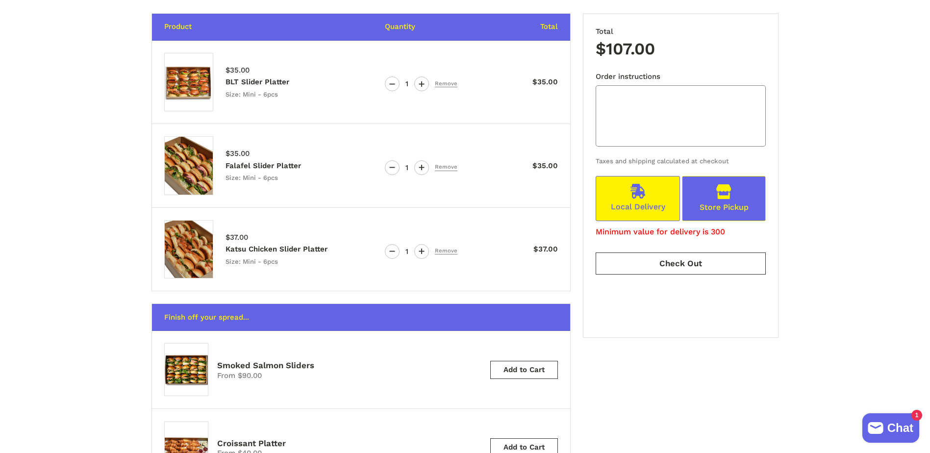
scroll to position [351, 0]
